Goal: Task Accomplishment & Management: Manage account settings

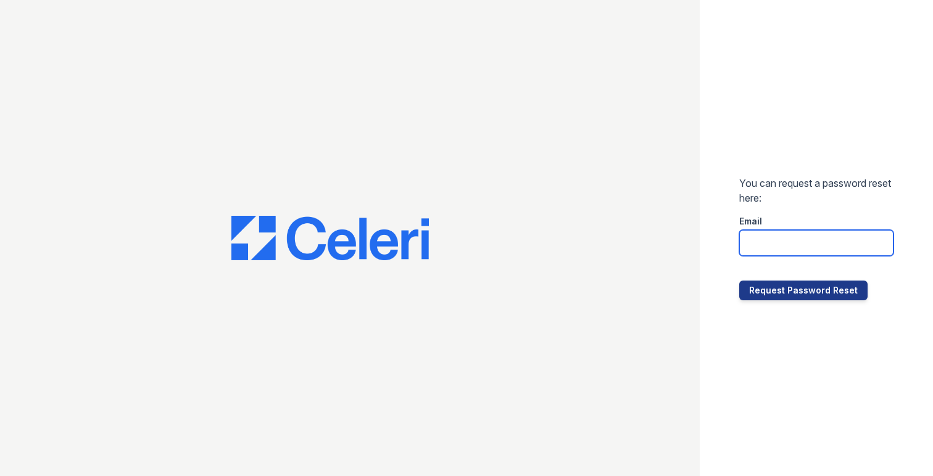
click at [785, 233] on input "email" at bounding box center [816, 243] width 154 height 26
paste input "[EMAIL_ADDRESS][DOMAIN_NAME]"
type input "[EMAIL_ADDRESS][DOMAIN_NAME]"
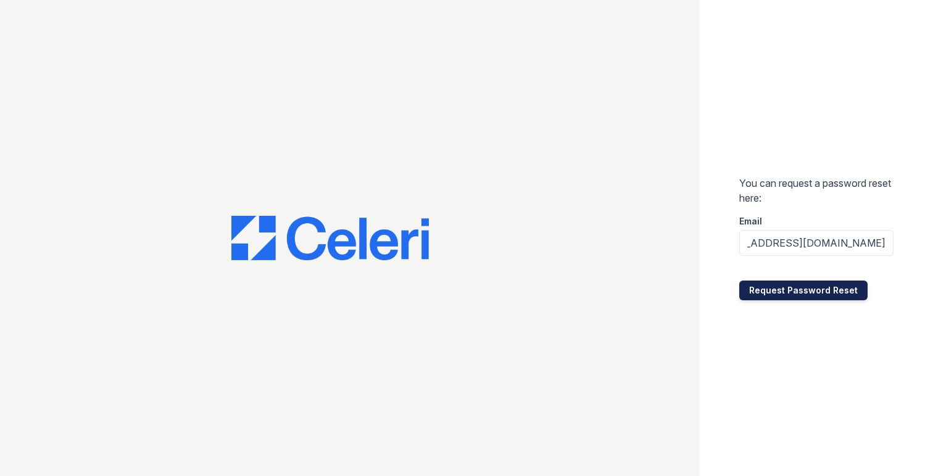
scroll to position [0, 0]
click at [779, 292] on button "Request Password Reset" at bounding box center [803, 291] width 128 height 20
